Goal: Task Accomplishment & Management: Manage account settings

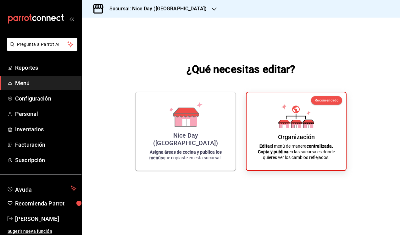
click at [170, 12] on h3 "Sucursal: Nice Day ([GEOGRAPHIC_DATA])" at bounding box center [155, 9] width 102 height 8
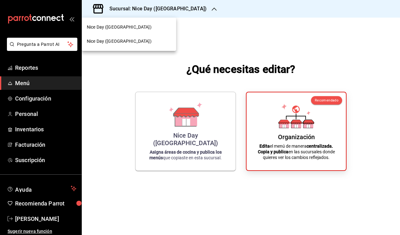
click at [116, 28] on span "Nice Day ([GEOGRAPHIC_DATA])" at bounding box center [119, 27] width 65 height 7
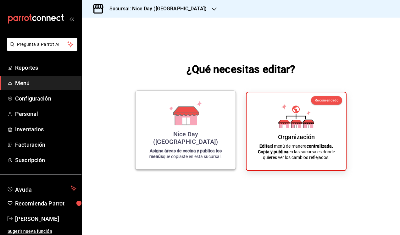
click at [188, 144] on div "Nice Day ([GEOGRAPHIC_DATA])" at bounding box center [185, 138] width 85 height 15
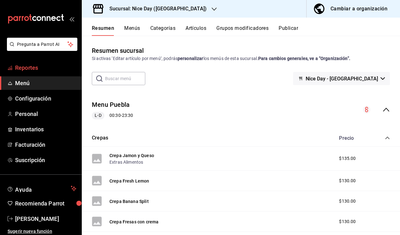
click at [25, 69] on span "Reportes" at bounding box center [45, 68] width 61 height 8
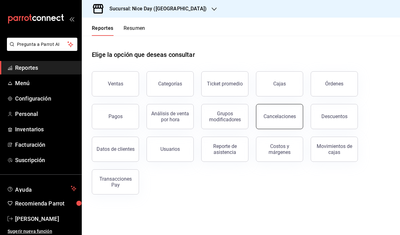
click at [276, 121] on button "Cancelaciones" at bounding box center [279, 116] width 47 height 25
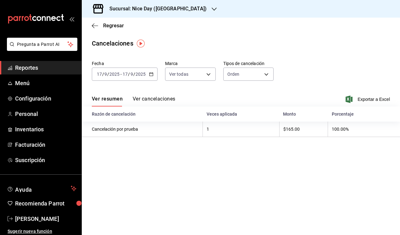
click at [145, 100] on button "Ver cancelaciones" at bounding box center [154, 101] width 43 height 11
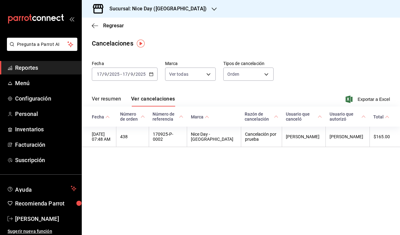
click at [108, 92] on div "Ver resumen Ver cancelaciones Exportar a Excel" at bounding box center [241, 97] width 318 height 18
click at [104, 95] on div "Ver resumen Ver cancelaciones Exportar a Excel" at bounding box center [241, 97] width 318 height 18
click at [103, 98] on button "Ver resumen" at bounding box center [106, 101] width 29 height 11
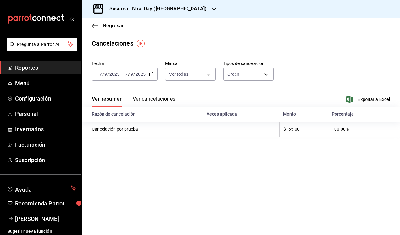
click at [203, 154] on main "Regresar Cancelaciones Fecha [DATE] [DATE] - [DATE] [DATE] Marca Ver todas [obj…" at bounding box center [241, 127] width 318 height 218
click at [150, 75] on icon "button" at bounding box center [151, 74] width 4 height 4
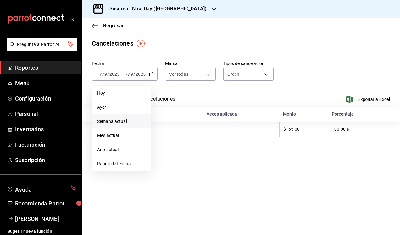
click at [115, 124] on span "Semana actual" at bounding box center [121, 121] width 49 height 7
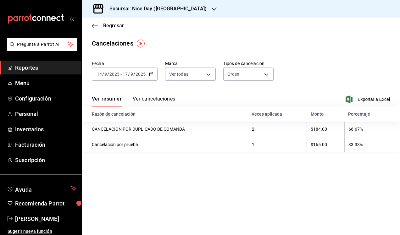
click at [213, 184] on main "Regresar Cancelaciones Fecha [DATE] [DATE] - [DATE] [DATE] Marca Ver todas [obj…" at bounding box center [241, 127] width 318 height 218
click at [151, 75] on icon "button" at bounding box center [151, 74] width 4 height 4
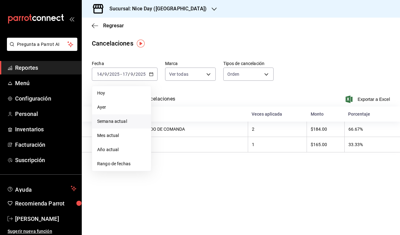
click at [165, 99] on button "Ver cancelaciones" at bounding box center [154, 101] width 43 height 11
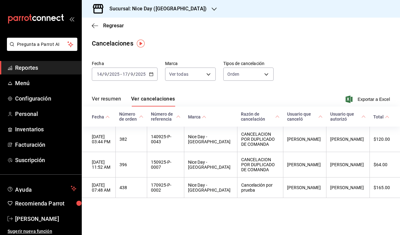
click at [153, 75] on div "[DATE] [DATE] - [DATE] [DATE]" at bounding box center [125, 74] width 66 height 13
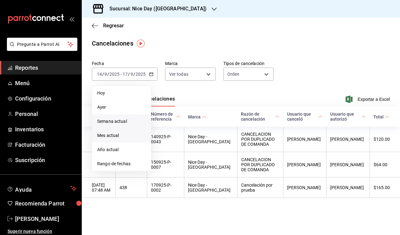
click at [112, 136] on span "Mes actual" at bounding box center [121, 135] width 49 height 7
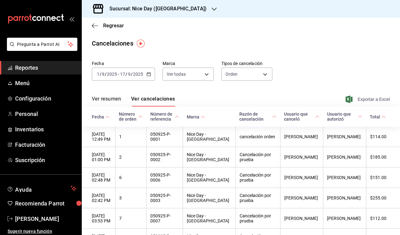
click at [363, 100] on span "Exportar a Excel" at bounding box center [368, 100] width 43 height 8
click at [29, 115] on span "Personal" at bounding box center [45, 114] width 61 height 8
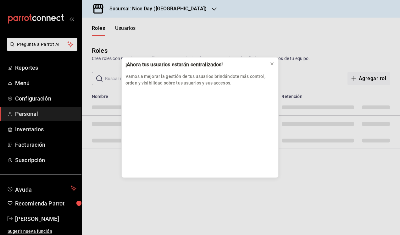
click at [43, 99] on div "¡Ahora tus usuarios estarán centralizados! Vamos a mejorar la gestión de tus us…" at bounding box center [200, 117] width 400 height 235
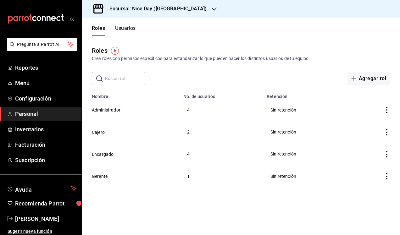
click at [152, 13] on div "Sucursal: Nice Day ([GEOGRAPHIC_DATA])" at bounding box center [153, 9] width 132 height 18
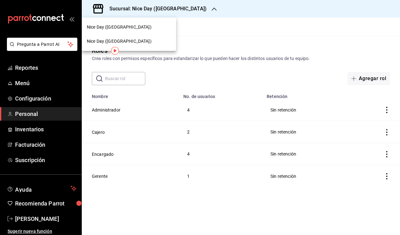
click at [123, 40] on span "Nice Day ([GEOGRAPHIC_DATA])" at bounding box center [119, 41] width 65 height 7
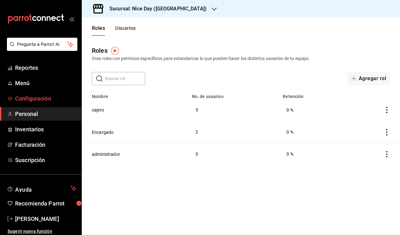
click at [33, 98] on span "Configuración" at bounding box center [45, 98] width 61 height 8
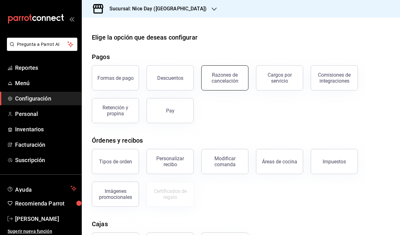
click at [229, 80] on div "Razones de cancelación" at bounding box center [224, 78] width 39 height 12
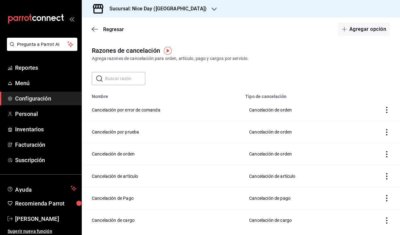
click at [91, 31] on div "Regresar Agregar opción" at bounding box center [241, 29] width 318 height 23
click at [91, 33] on div "Regresar Agregar opción" at bounding box center [241, 29] width 318 height 23
click at [97, 30] on icon "button" at bounding box center [95, 29] width 6 height 6
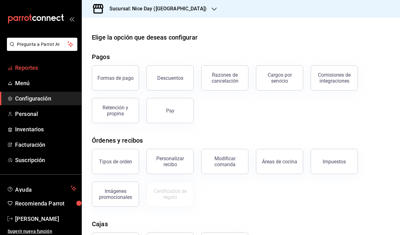
click at [35, 67] on span "Reportes" at bounding box center [45, 68] width 61 height 8
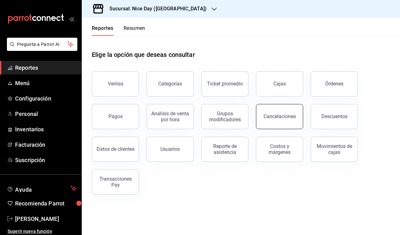
click at [273, 121] on button "Cancelaciones" at bounding box center [279, 116] width 47 height 25
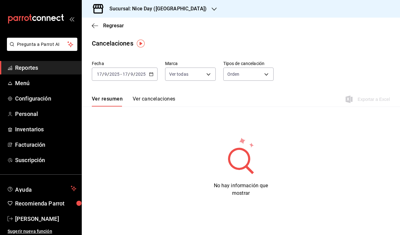
click at [159, 99] on button "Ver cancelaciones" at bounding box center [154, 101] width 43 height 11
click at [147, 69] on div "[DATE] [DATE] - [DATE] [DATE]" at bounding box center [125, 74] width 66 height 13
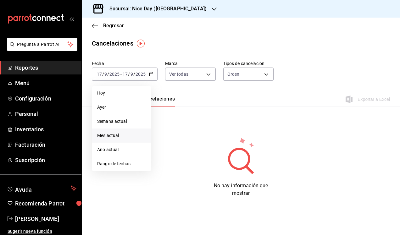
click at [113, 137] on span "Mes actual" at bounding box center [121, 135] width 49 height 7
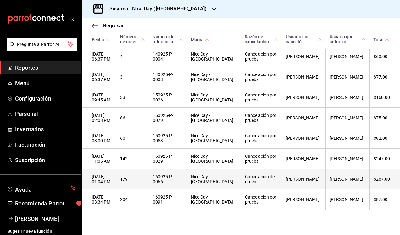
click at [241, 186] on th "Nice Day - [GEOGRAPHIC_DATA]" at bounding box center [214, 179] width 54 height 20
click at [186, 183] on th "160925-P-0066" at bounding box center [168, 179] width 38 height 20
click at [112, 187] on th "[DATE] 01:04 PM" at bounding box center [99, 179] width 35 height 20
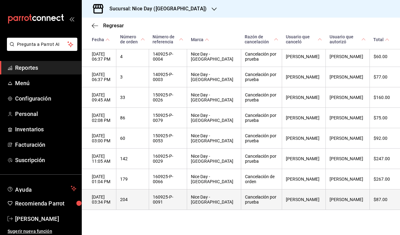
click at [116, 203] on th "[DATE] 03:34 PM" at bounding box center [99, 200] width 35 height 20
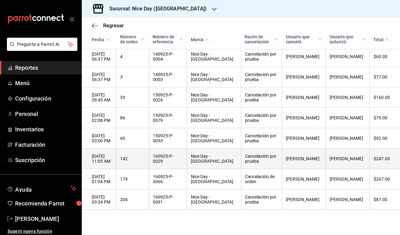
click at [260, 160] on th "Cancelación por prueba" at bounding box center [261, 159] width 41 height 20
click at [382, 159] on th "$247.00" at bounding box center [385, 159] width 31 height 20
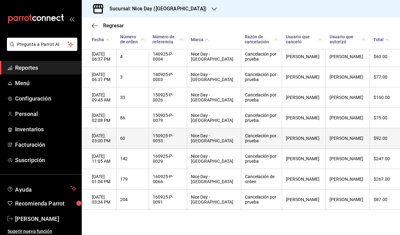
click at [382, 139] on th "$92.00" at bounding box center [385, 138] width 31 height 20
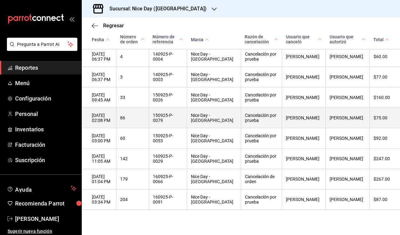
click at [383, 120] on th "$75.00" at bounding box center [385, 118] width 31 height 20
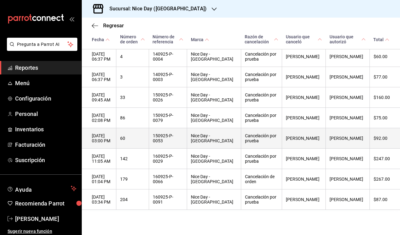
click at [311, 137] on th "[PERSON_NAME]" at bounding box center [304, 138] width 44 height 20
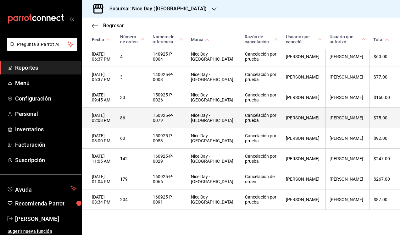
click at [250, 118] on th "Cancelación por prueba" at bounding box center [261, 118] width 41 height 20
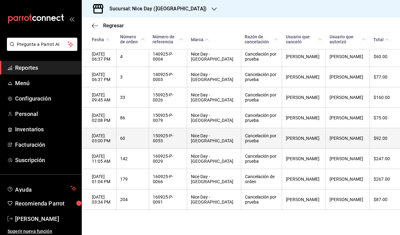
click at [253, 141] on th "Cancelación por prueba" at bounding box center [261, 138] width 41 height 20
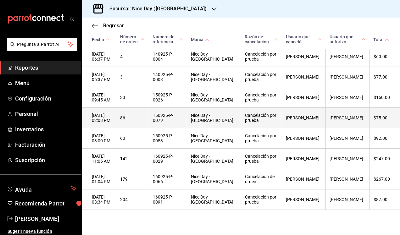
click at [141, 118] on th "86" at bounding box center [132, 118] width 33 height 20
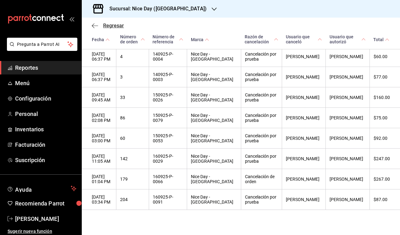
click at [93, 26] on icon "button" at bounding box center [95, 26] width 6 height 6
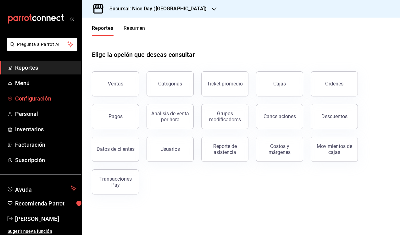
click at [32, 98] on span "Configuración" at bounding box center [45, 98] width 61 height 8
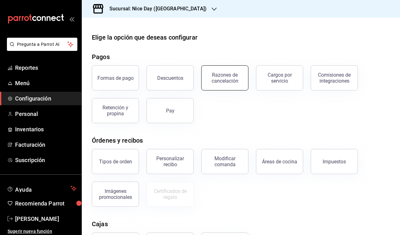
click at [231, 78] on div "Razones de cancelación" at bounding box center [224, 78] width 39 height 12
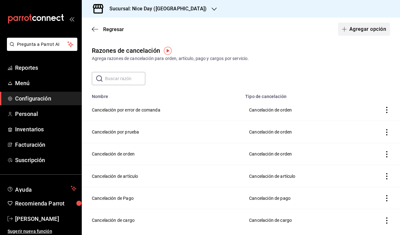
click at [352, 23] on button "Agregar opción" at bounding box center [364, 29] width 52 height 13
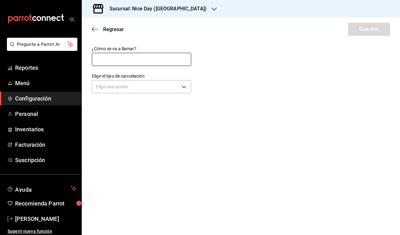
click at [130, 63] on input "text" at bounding box center [141, 59] width 99 height 13
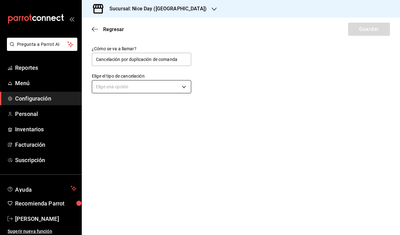
type input "Cancelación por duplicación de comanda"
click at [133, 89] on body "Pregunta a Parrot AI Reportes Menú Configuración Personal Inventarios Facturaci…" at bounding box center [200, 117] width 400 height 235
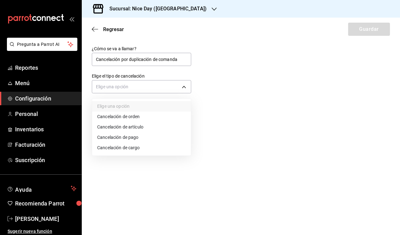
click at [122, 116] on li "Cancelación de orden" at bounding box center [141, 117] width 99 height 10
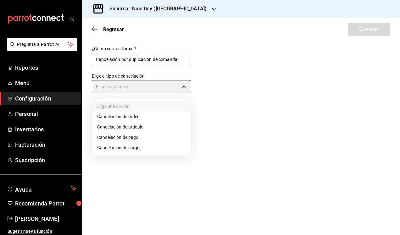
type input "ORDER"
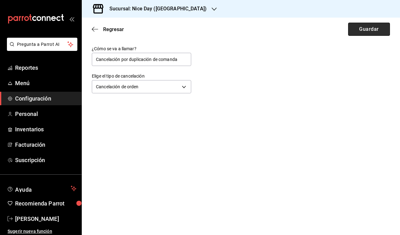
click at [366, 30] on button "Guardar" at bounding box center [369, 29] width 42 height 13
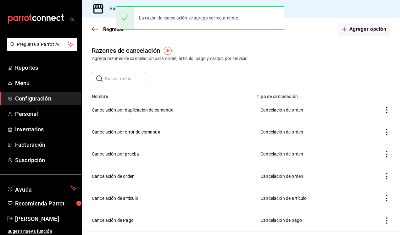
click at [387, 109] on icon "actions" at bounding box center [387, 110] width 6 height 6
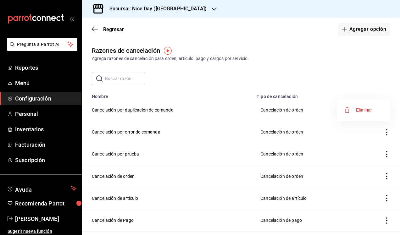
click at [142, 109] on div at bounding box center [200, 117] width 400 height 235
click at [274, 113] on td "Cancelación de orden" at bounding box center [306, 110] width 106 height 22
click at [272, 109] on td "Cancelación de orden" at bounding box center [306, 110] width 106 height 22
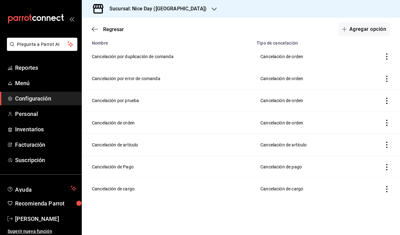
scroll to position [53, 0]
click at [124, 126] on td "Cancelación de orden" at bounding box center [167, 123] width 171 height 22
click at [386, 122] on icon "actions" at bounding box center [387, 123] width 6 height 6
click at [354, 124] on span "Eliminar" at bounding box center [358, 123] width 27 height 8
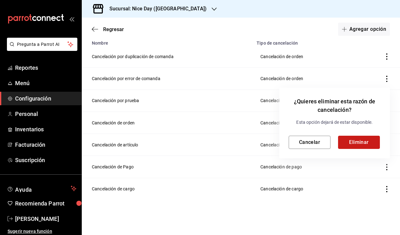
click at [366, 139] on button "Eliminar" at bounding box center [359, 142] width 42 height 13
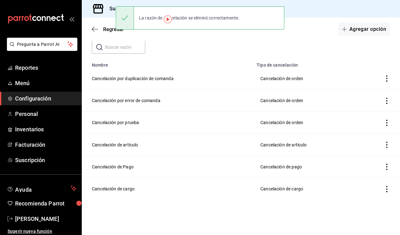
scroll to position [31, 0]
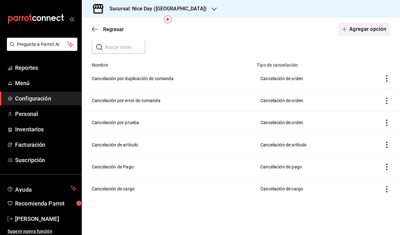
click at [348, 28] on span "button" at bounding box center [346, 29] width 8 height 5
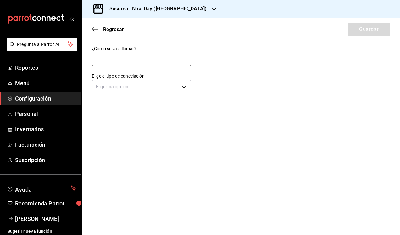
click at [162, 61] on input "text" at bounding box center [141, 59] width 99 height 13
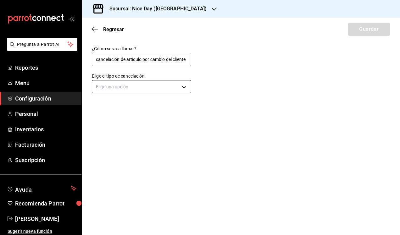
type input "cancelación de articulo por cambio del cliente"
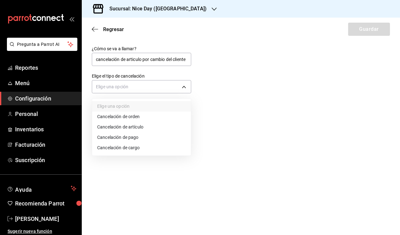
click at [177, 87] on body "Pregunta a Parrot AI Reportes Menú Configuración Personal Inventarios Facturaci…" at bounding box center [200, 117] width 400 height 235
click at [133, 125] on li "Cancelación de artículo" at bounding box center [141, 127] width 99 height 10
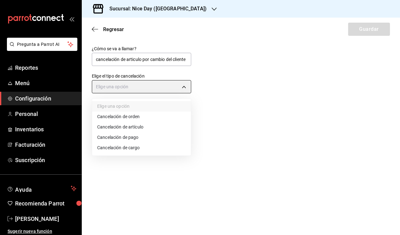
type input "ORDER_ITEM"
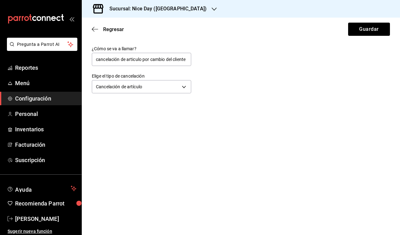
click at [219, 128] on main "Regresar Guardar ¿Cómo se va a llamar? cancelación de articulo por cambio del c…" at bounding box center [241, 127] width 318 height 218
click at [362, 30] on button "Guardar" at bounding box center [369, 29] width 42 height 13
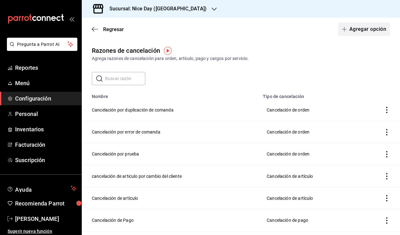
click at [352, 29] on button "Agregar opción" at bounding box center [364, 29] width 52 height 13
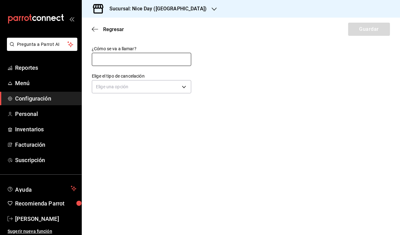
click at [127, 62] on input "text" at bounding box center [141, 59] width 99 height 13
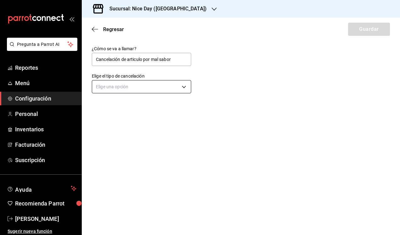
click at [145, 85] on body "Pregunta a Parrot AI Reportes Menú Configuración Personal Inventarios Facturaci…" at bounding box center [200, 117] width 400 height 235
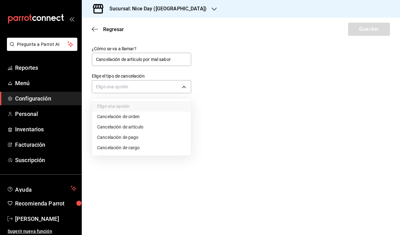
click at [175, 54] on div at bounding box center [200, 117] width 400 height 235
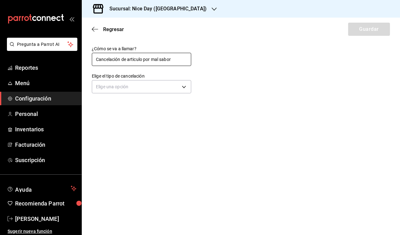
click at [175, 61] on input "Cancelación de articulo por mal sabor" at bounding box center [141, 59] width 99 height 13
type input "Cancelación de articulo por mal producto"
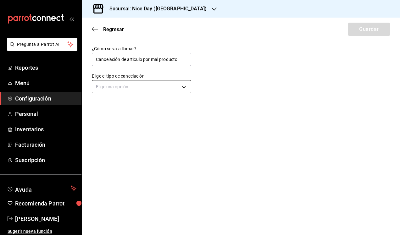
click at [159, 86] on body "Pregunta a Parrot AI Reportes Menú Configuración Personal Inventarios Facturaci…" at bounding box center [200, 117] width 400 height 235
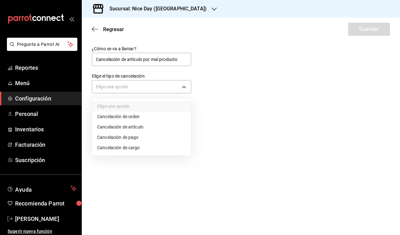
click at [132, 126] on li "Cancelación de artículo" at bounding box center [141, 127] width 99 height 10
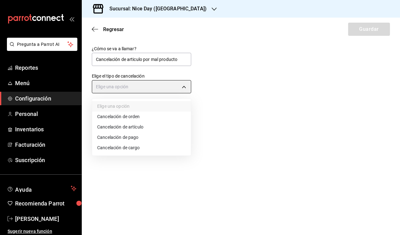
type input "ORDER_ITEM"
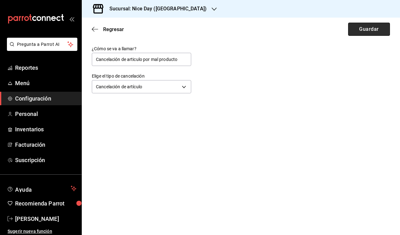
click at [360, 32] on button "Guardar" at bounding box center [369, 29] width 42 height 13
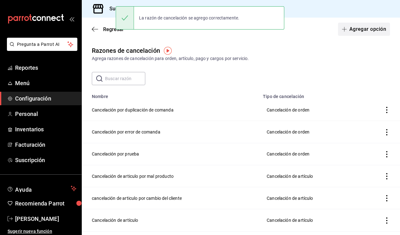
click at [358, 32] on button "Agregar opción" at bounding box center [364, 29] width 52 height 13
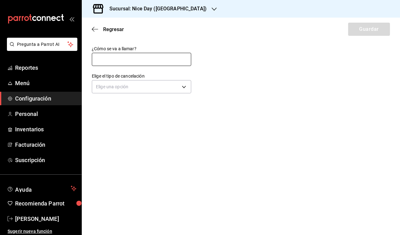
click at [145, 65] on input "text" at bounding box center [141, 59] width 99 height 13
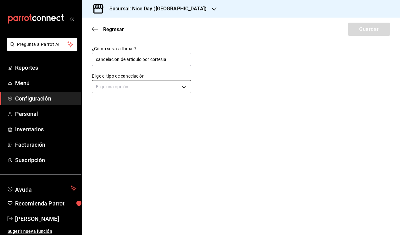
type input "cancelación de articulo por cortesia"
click at [179, 82] on body "Pregunta a Parrot AI Reportes Menú Configuración Personal Inventarios Facturaci…" at bounding box center [200, 117] width 400 height 235
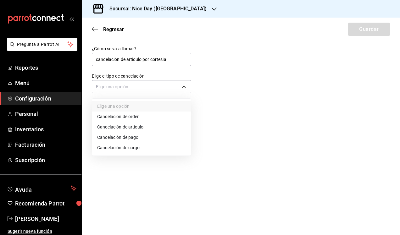
click at [133, 126] on li "Cancelación de artículo" at bounding box center [141, 127] width 99 height 10
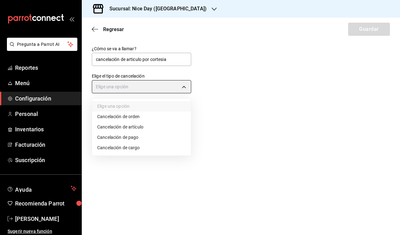
type input "ORDER_ITEM"
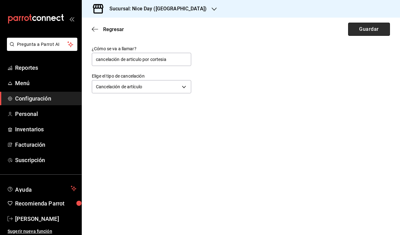
click at [366, 32] on button "Guardar" at bounding box center [369, 29] width 42 height 13
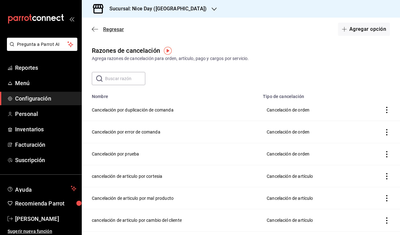
click at [98, 30] on span "Regresar" at bounding box center [108, 29] width 32 height 6
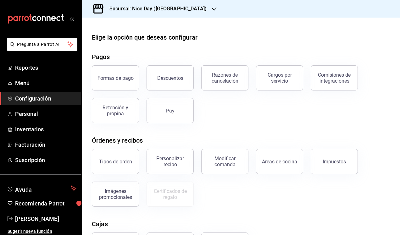
click at [136, 10] on h3 "Sucursal: Nice Day ([GEOGRAPHIC_DATA])" at bounding box center [155, 9] width 102 height 8
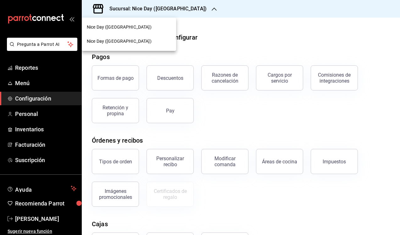
click at [124, 25] on div "Nice Day ([GEOGRAPHIC_DATA])" at bounding box center [129, 27] width 84 height 7
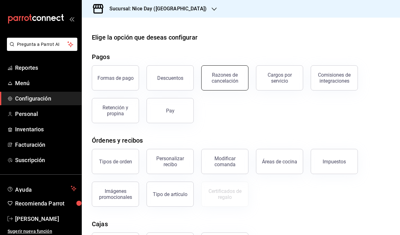
click at [228, 83] on div "Razones de cancelación" at bounding box center [224, 78] width 39 height 12
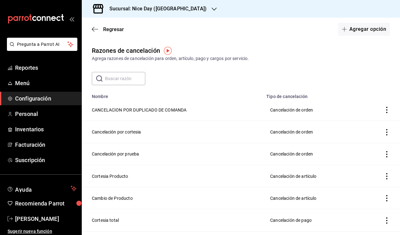
click at [171, 109] on td "CANCELACION POR DUPLICADO DE COMANDA" at bounding box center [172, 110] width 181 height 22
click at [123, 136] on td "Cancelación por cortesia" at bounding box center [172, 132] width 181 height 22
click at [130, 136] on td "Cancelación por cortesia" at bounding box center [172, 132] width 181 height 22
click at [126, 151] on td "Cancelación por prueba" at bounding box center [172, 154] width 181 height 22
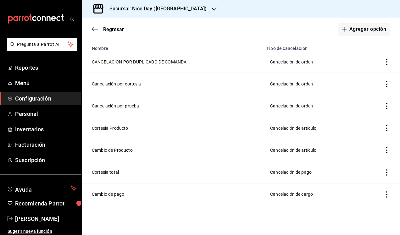
scroll to position [51, 0]
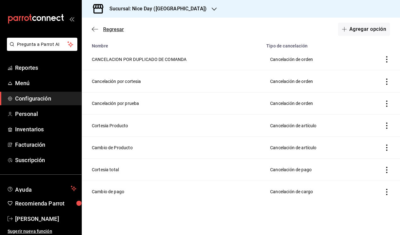
click at [94, 30] on icon "button" at bounding box center [95, 29] width 6 height 6
